Goal: Navigation & Orientation: Find specific page/section

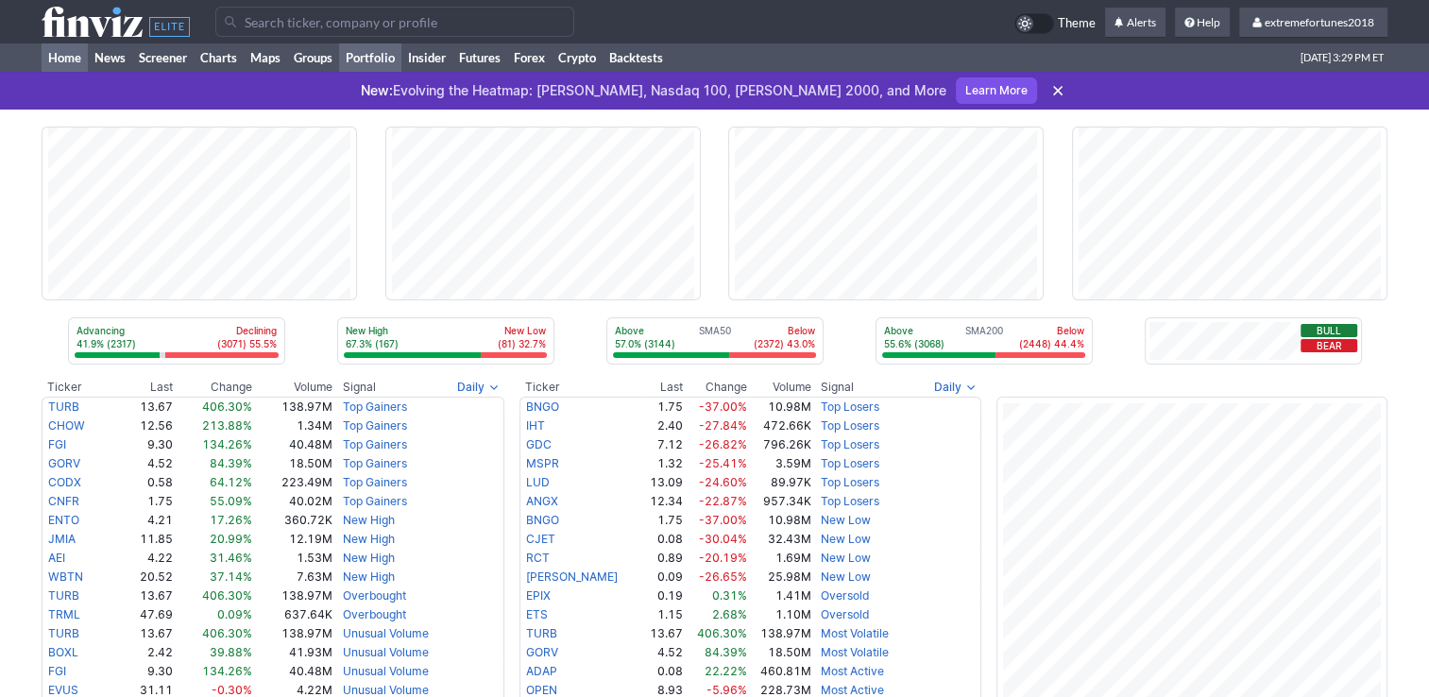
click at [389, 62] on link "Portfolio" at bounding box center [370, 57] width 62 height 28
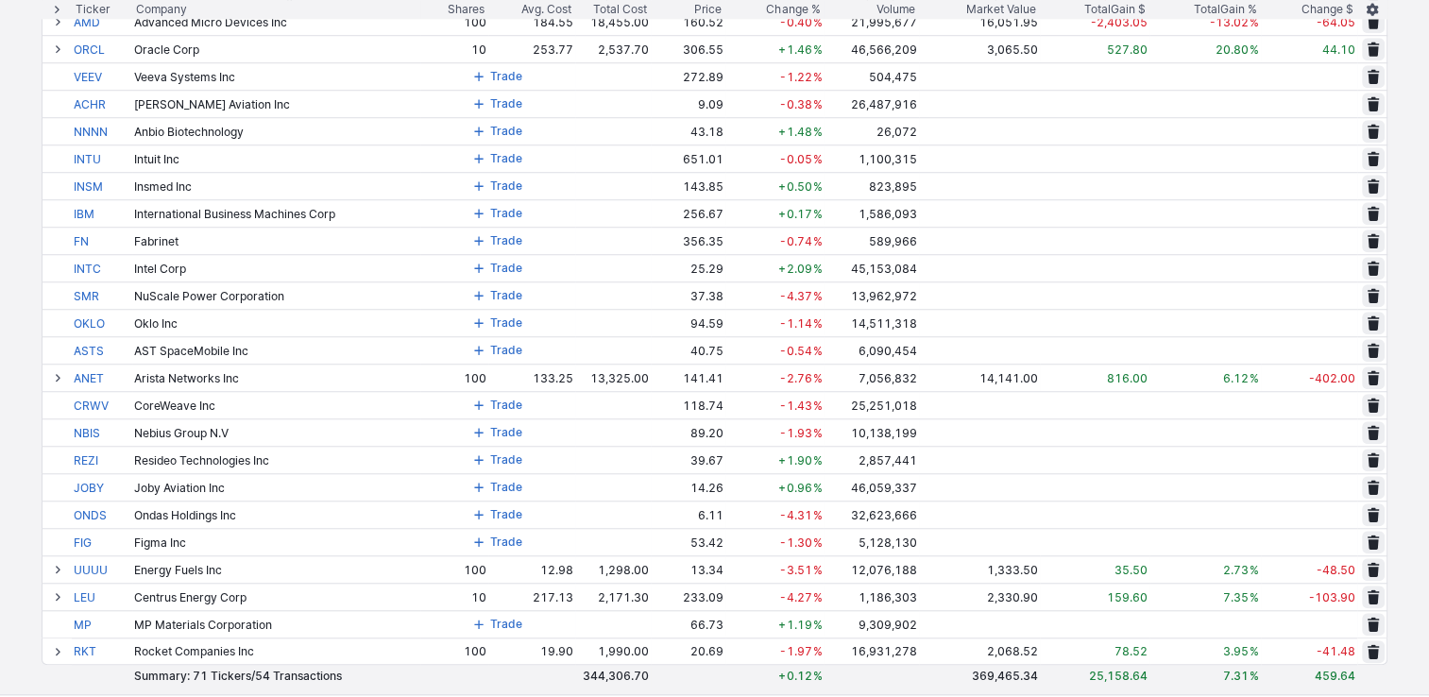
scroll to position [1701, 0]
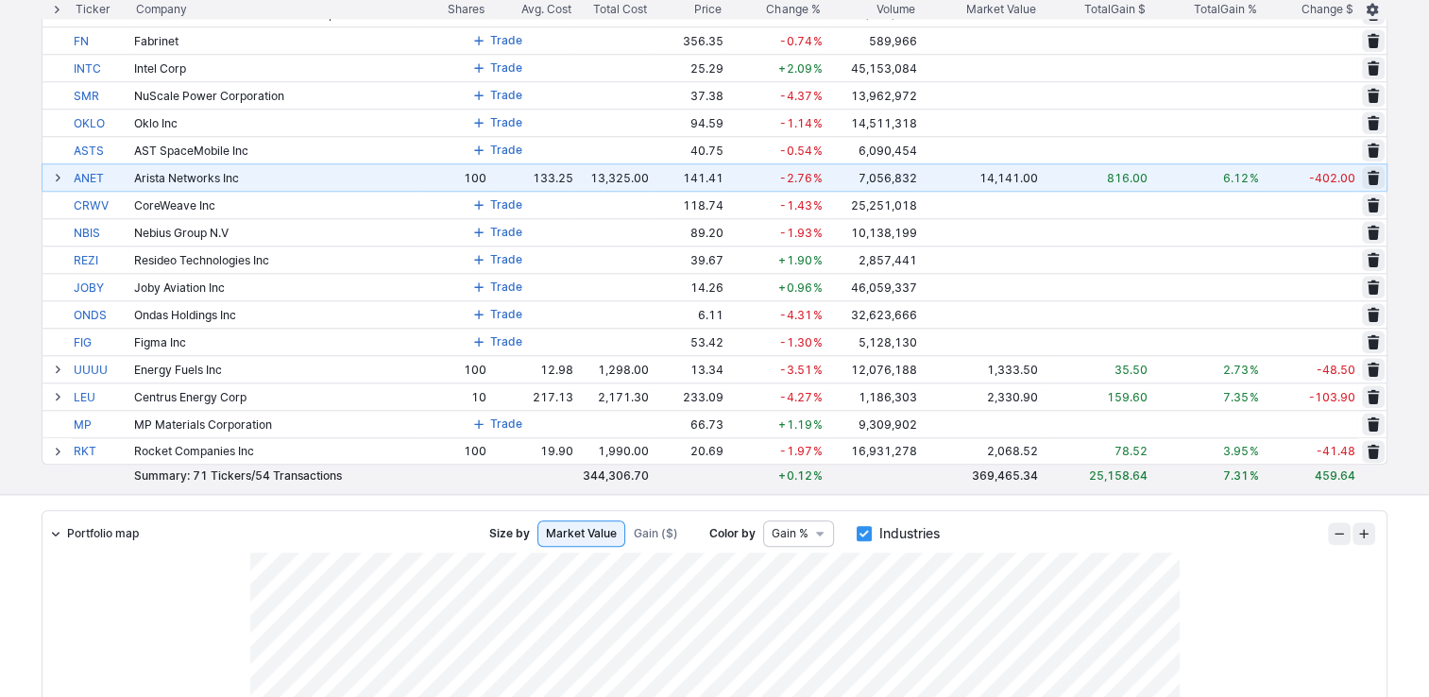
click at [58, 176] on span at bounding box center [57, 177] width 11 height 15
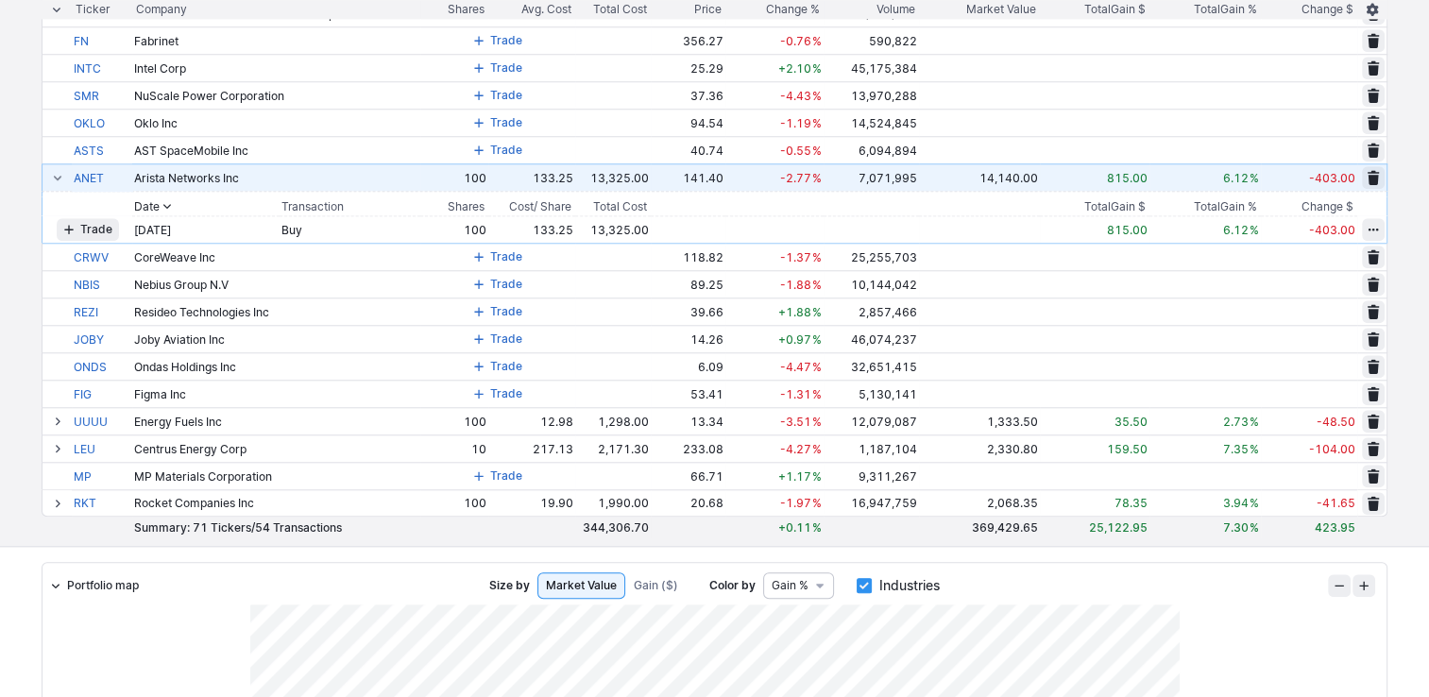
click at [57, 173] on span at bounding box center [57, 177] width 11 height 15
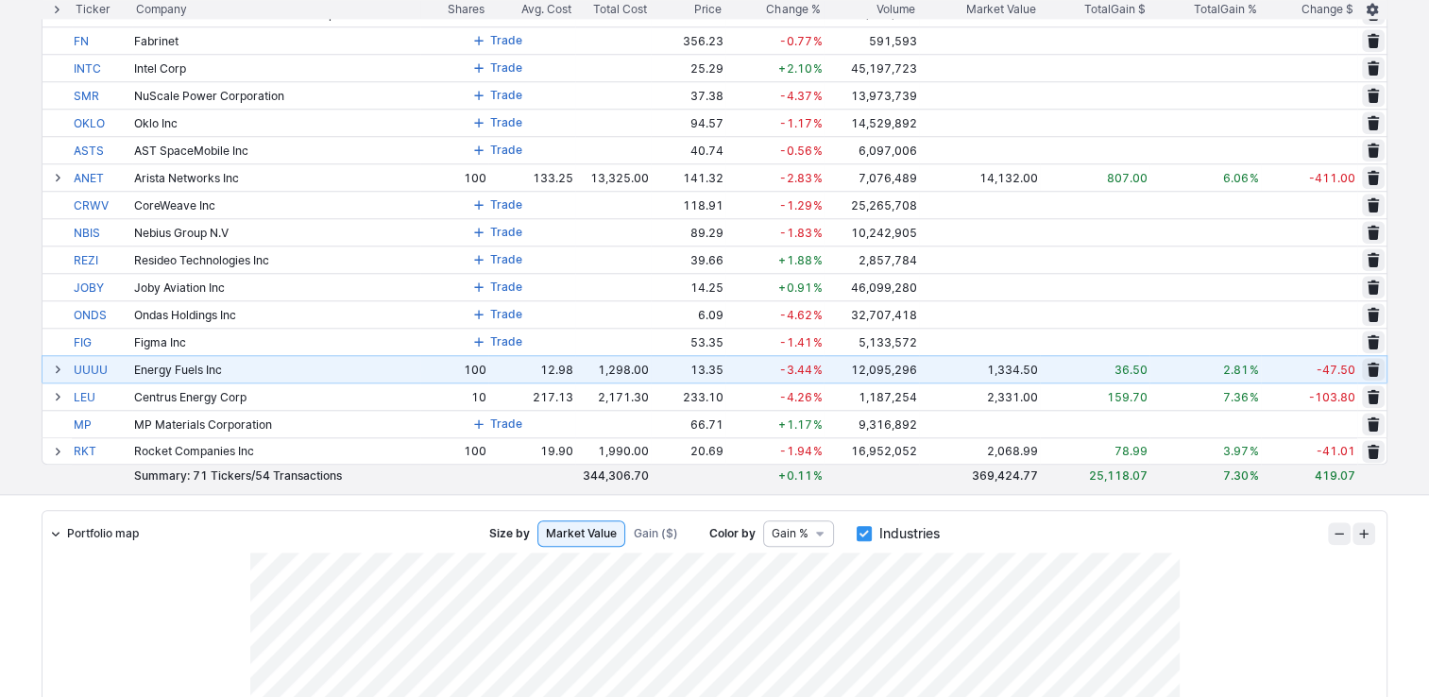
click at [59, 370] on span at bounding box center [57, 369] width 11 height 15
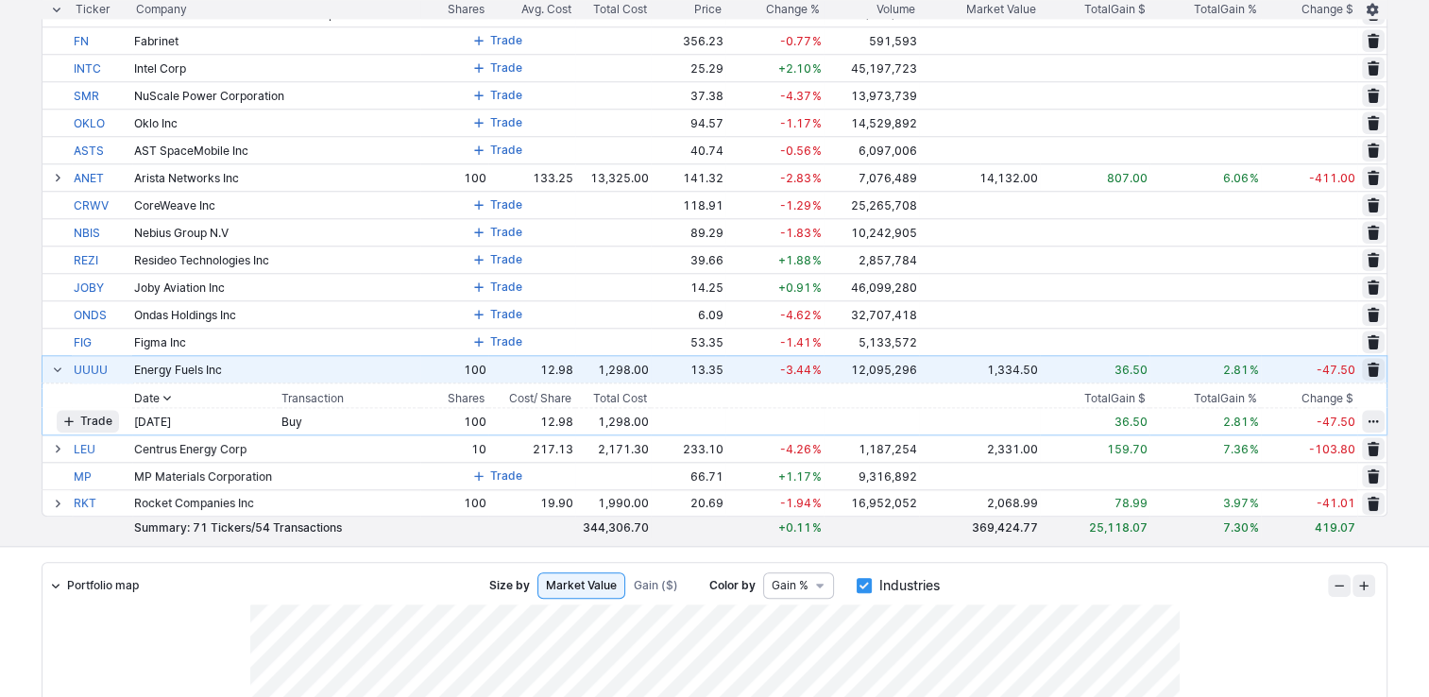
click at [59, 370] on span at bounding box center [57, 369] width 11 height 15
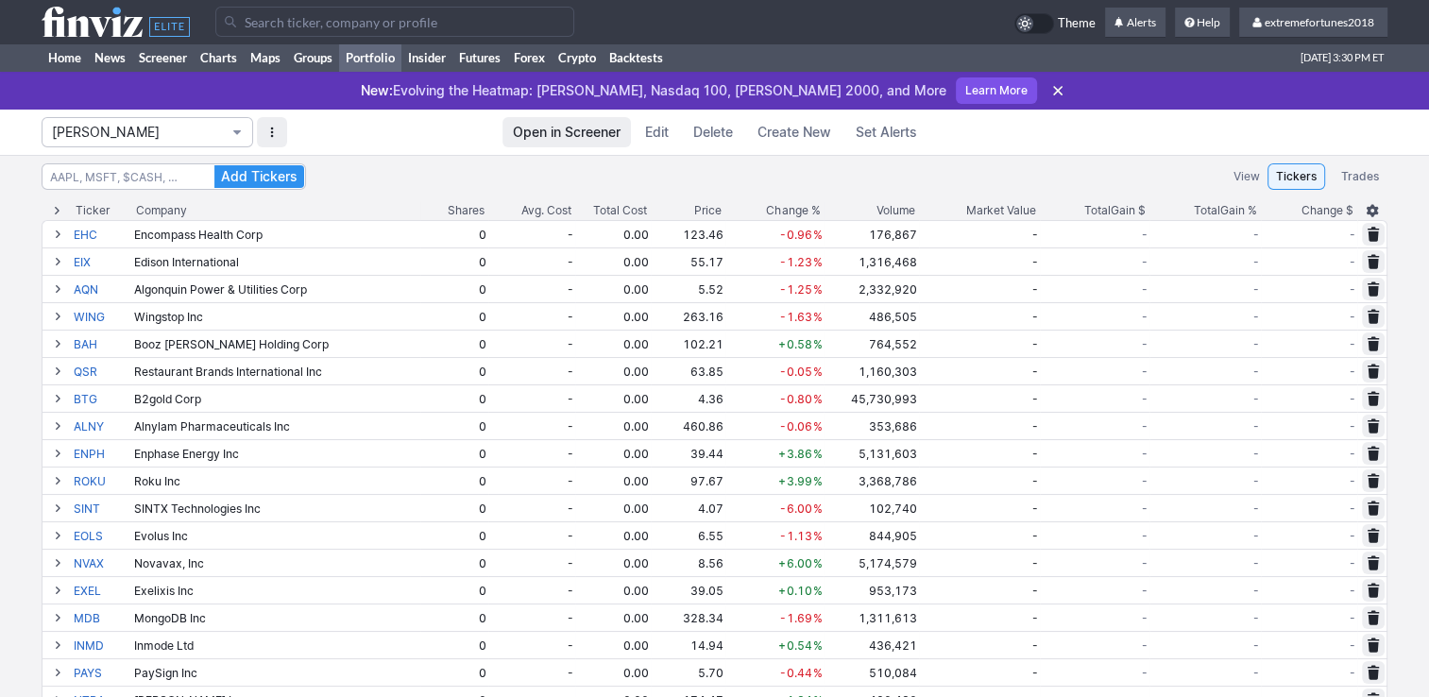
click at [203, 128] on span "Isabel_Watch" at bounding box center [138, 132] width 172 height 19
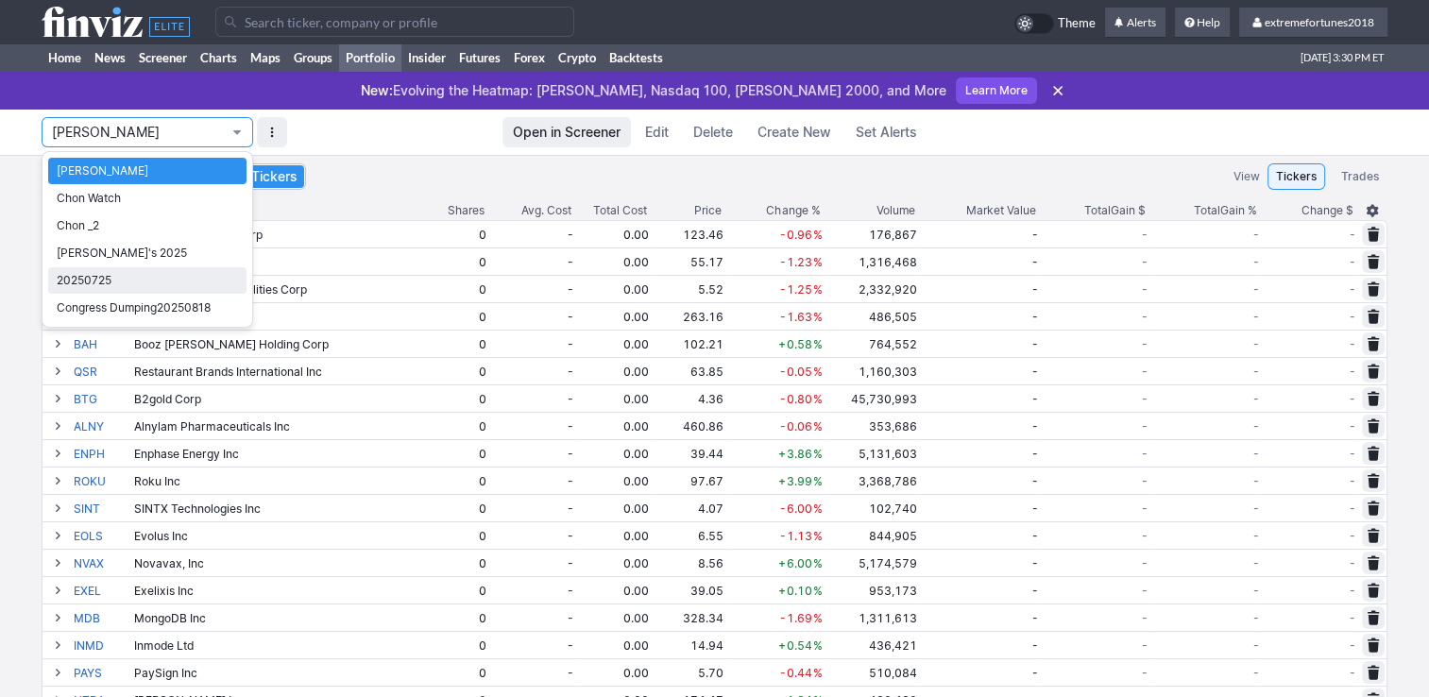
click at [121, 269] on link "20250725" at bounding box center [147, 280] width 198 height 26
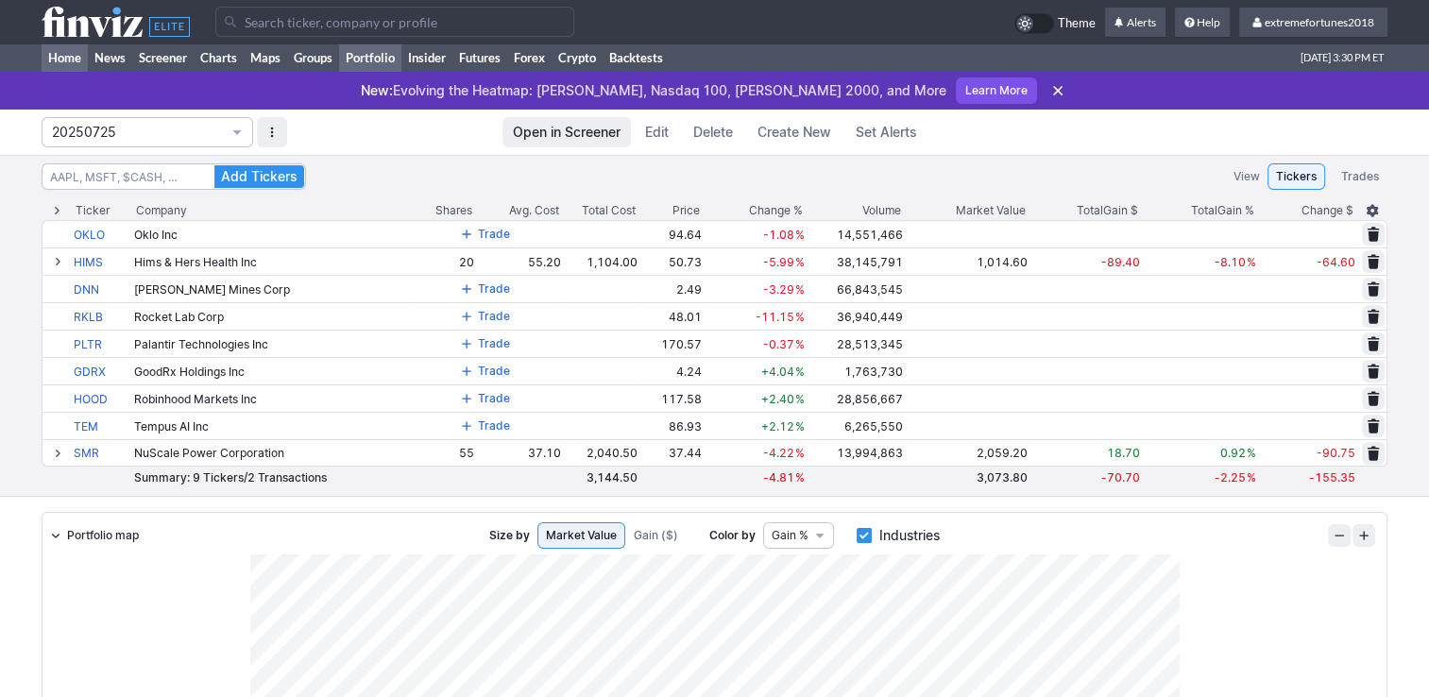
click at [75, 60] on link "Home" at bounding box center [65, 57] width 46 height 28
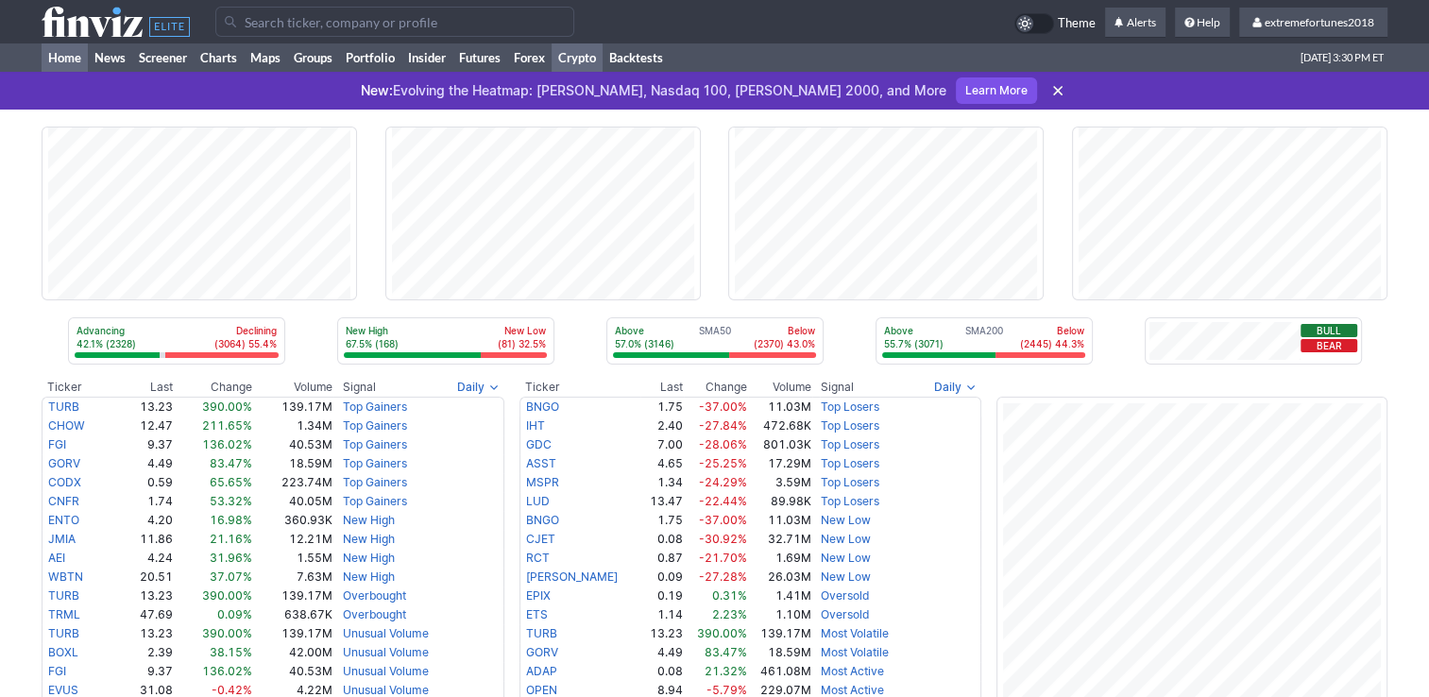
click at [582, 62] on link "Crypto" at bounding box center [577, 57] width 51 height 28
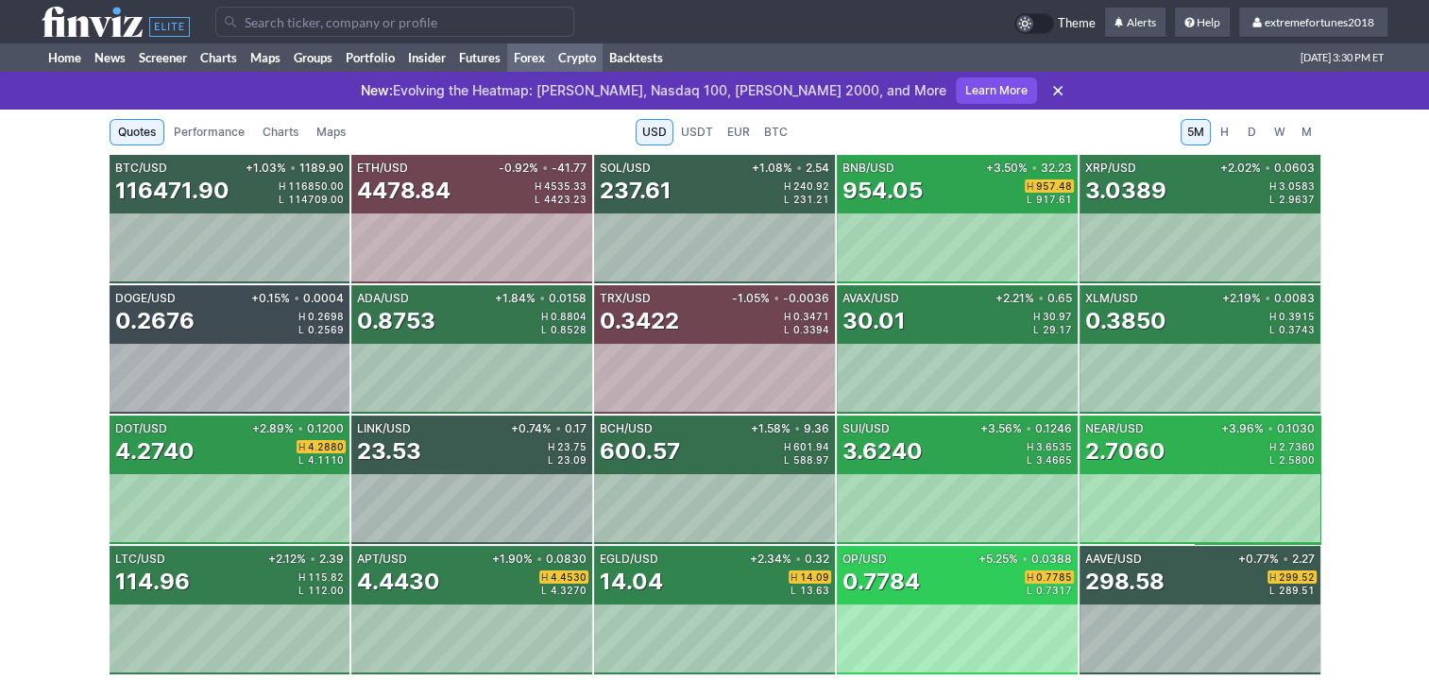
click at [516, 60] on link "Forex" at bounding box center [529, 57] width 44 height 28
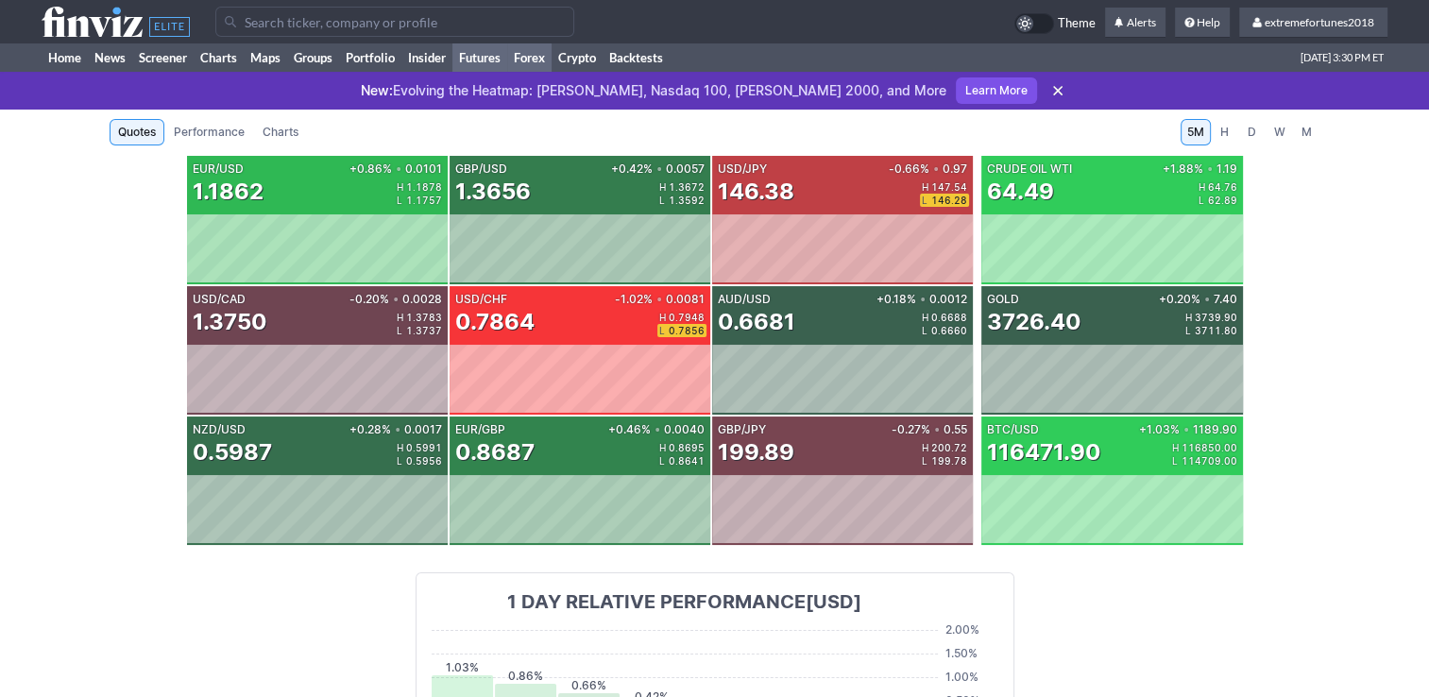
click at [492, 59] on link "Futures" at bounding box center [480, 57] width 55 height 28
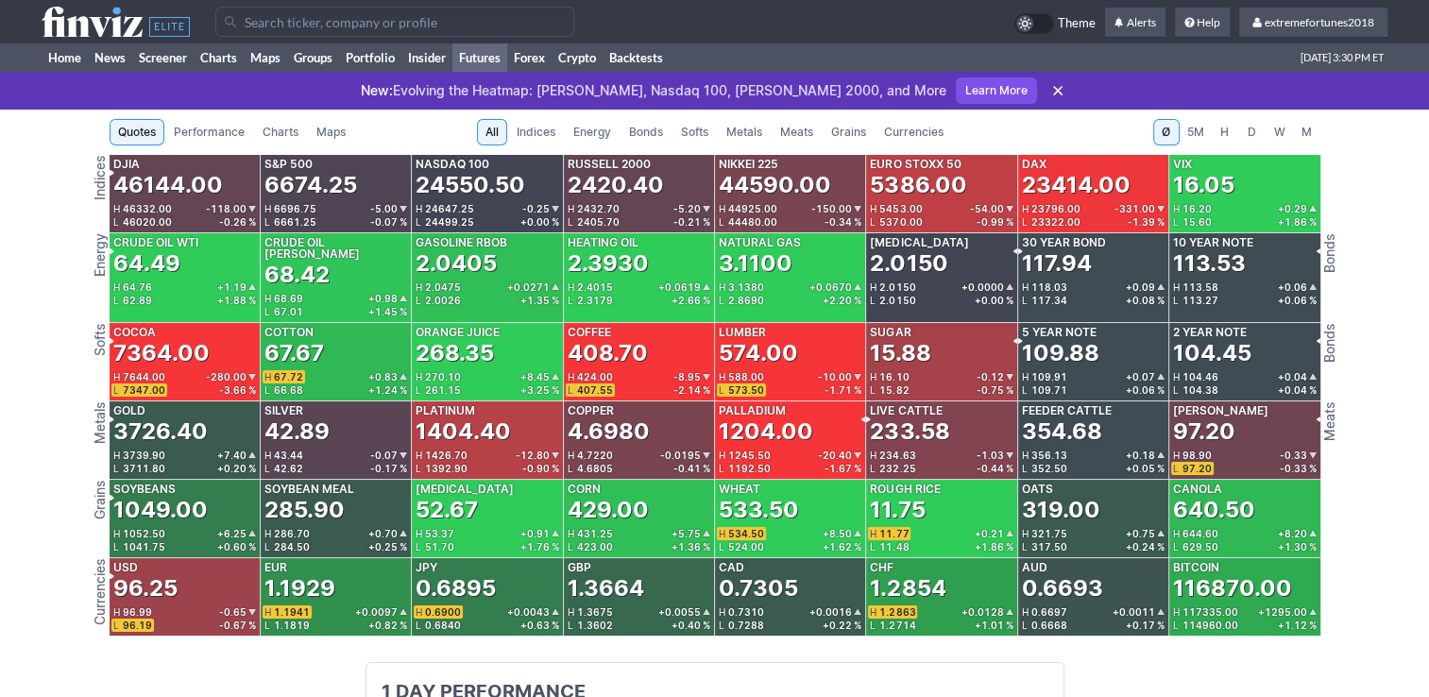
click at [905, 134] on span "Currencies" at bounding box center [914, 132] width 60 height 19
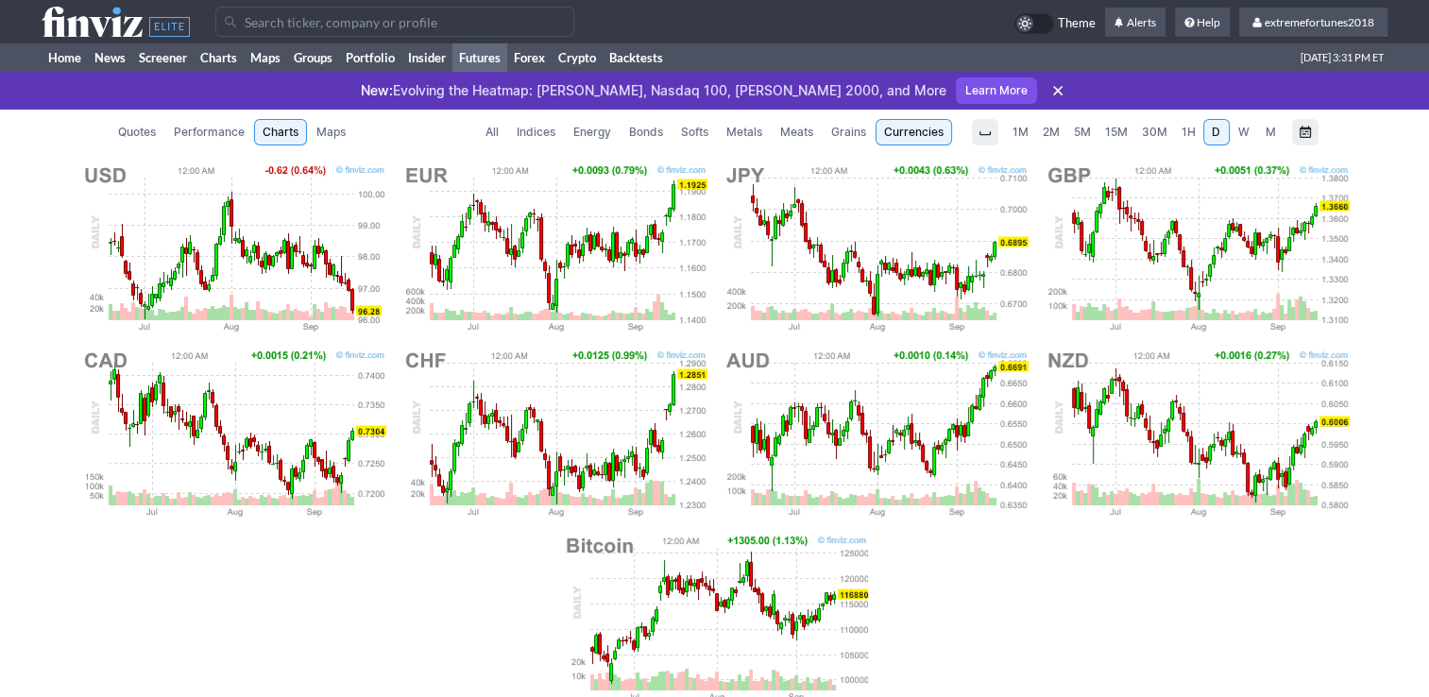
click at [752, 133] on span "Metals" at bounding box center [745, 132] width 36 height 19
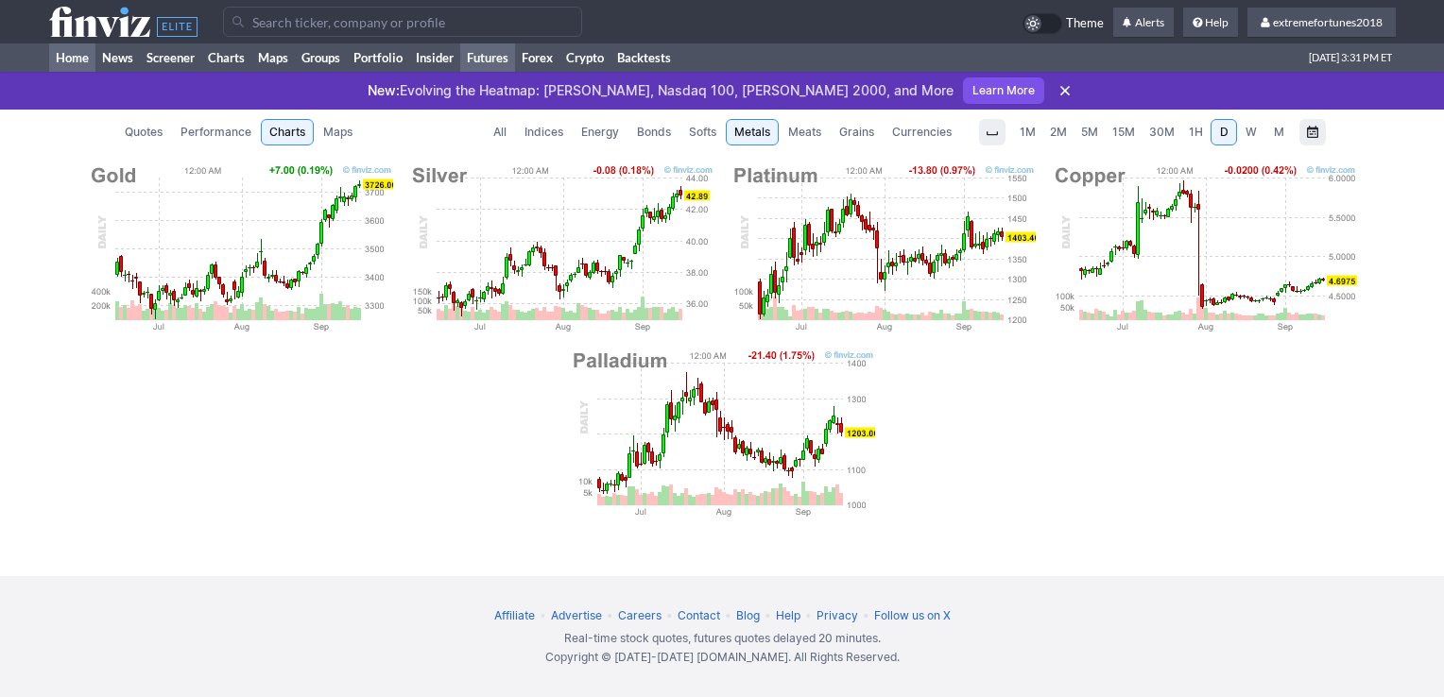
click at [74, 57] on link "Home" at bounding box center [72, 57] width 46 height 28
